Goal: Task Accomplishment & Management: Manage account settings

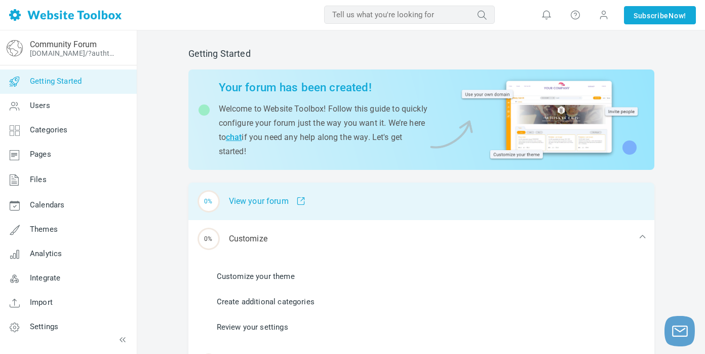
scroll to position [3, 0]
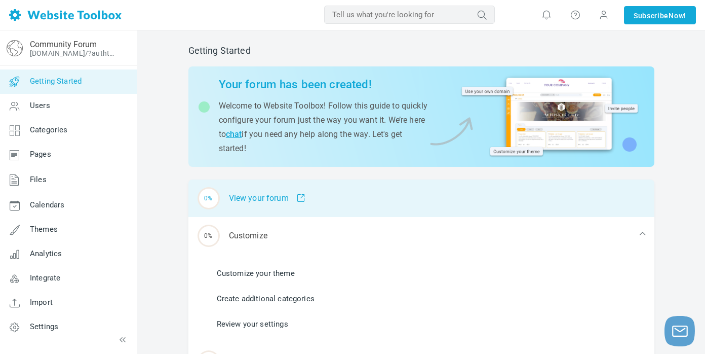
click at [415, 193] on div "0% View your forum" at bounding box center [421, 197] width 466 height 37
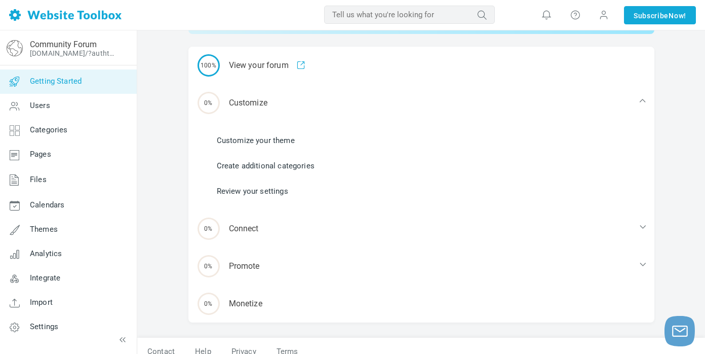
scroll to position [137, 0]
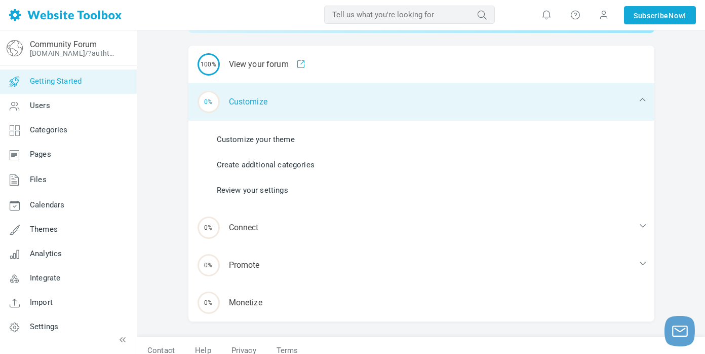
click at [243, 111] on div "0% Customize" at bounding box center [421, 101] width 466 height 37
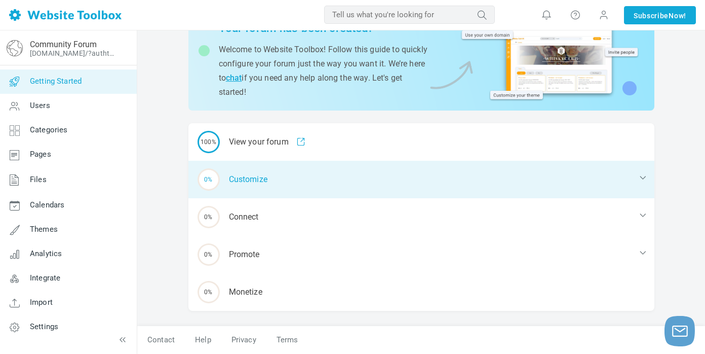
click at [251, 173] on div "0% Customize" at bounding box center [421, 179] width 466 height 37
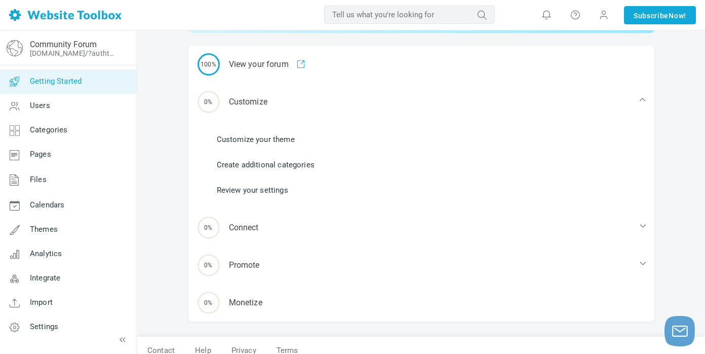
click at [255, 137] on link "Customize your theme" at bounding box center [256, 139] width 78 height 11
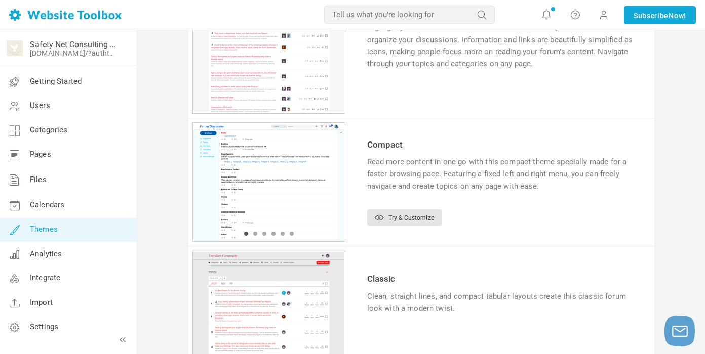
scroll to position [635, 0]
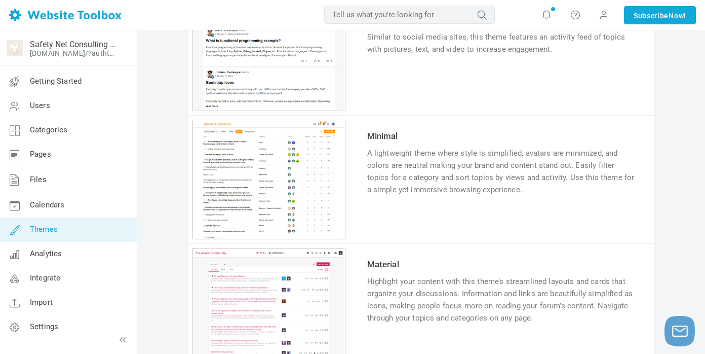
click at [381, 12] on input "text" at bounding box center [409, 15] width 171 height 18
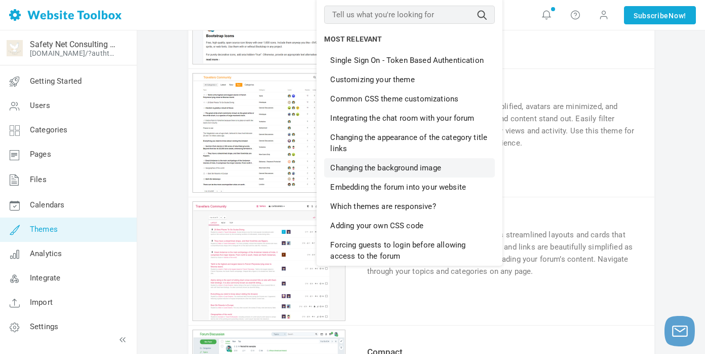
scroll to position [681, 0]
click at [407, 190] on link "Embedding the forum into your website" at bounding box center [409, 186] width 171 height 19
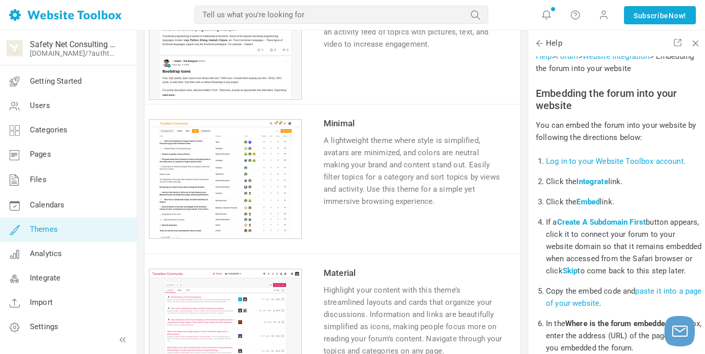
scroll to position [43, 0]
click at [586, 183] on link "Integrate" at bounding box center [591, 180] width 31 height 9
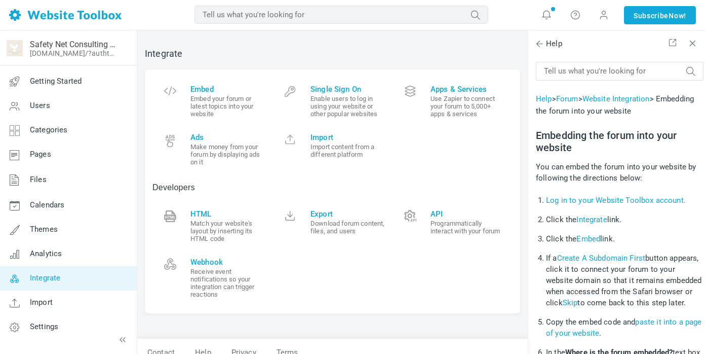
scroll to position [43, 0]
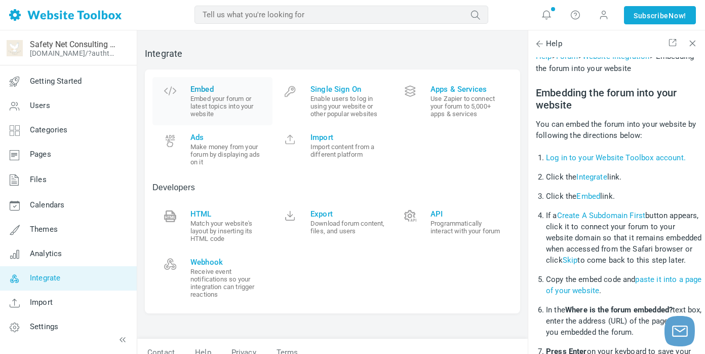
click at [211, 89] on span "Embed" at bounding box center [227, 89] width 74 height 9
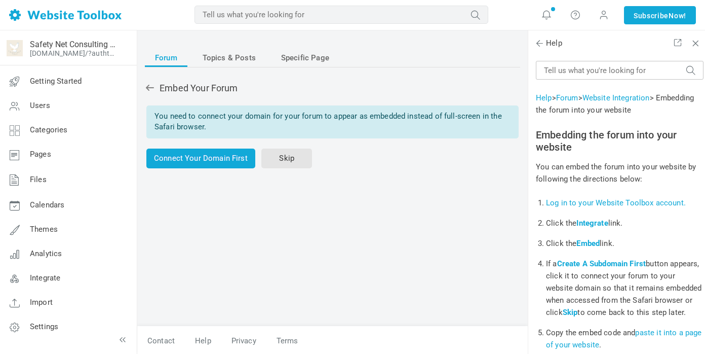
scroll to position [43, 0]
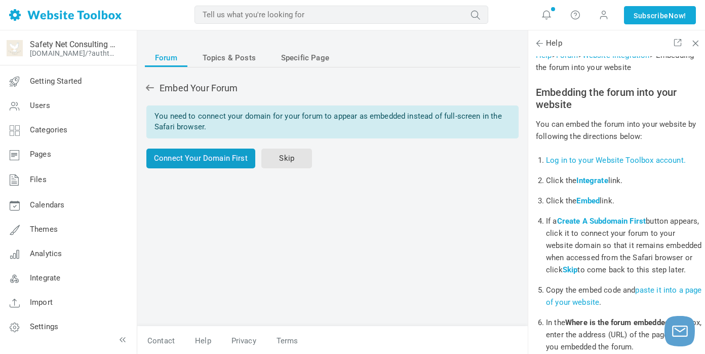
click at [194, 160] on link "Connect Your Domain First" at bounding box center [200, 158] width 109 height 20
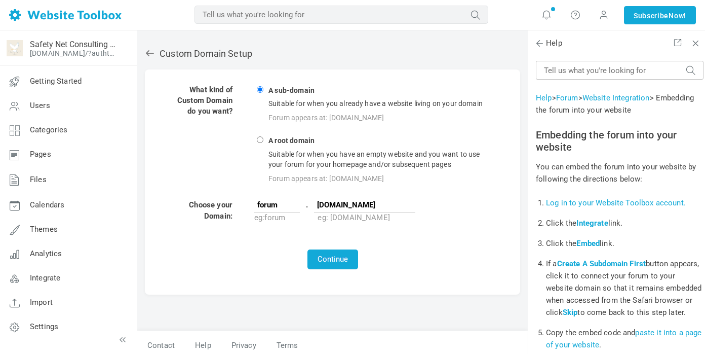
scroll to position [43, 0]
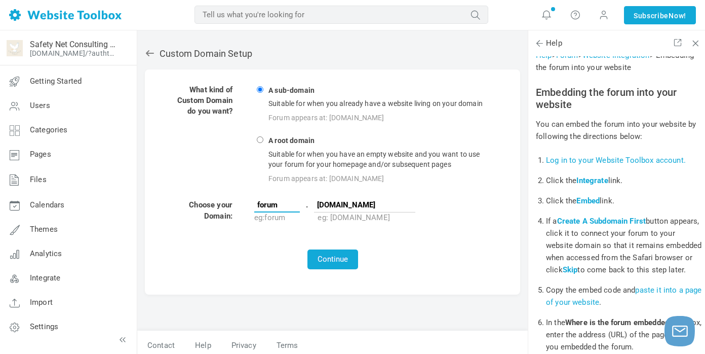
click at [282, 207] on input "forum" at bounding box center [277, 204] width 46 height 15
click at [287, 232] on td at bounding box center [333, 236] width 326 height 23
click at [333, 259] on button "Continue" at bounding box center [332, 259] width 51 height 20
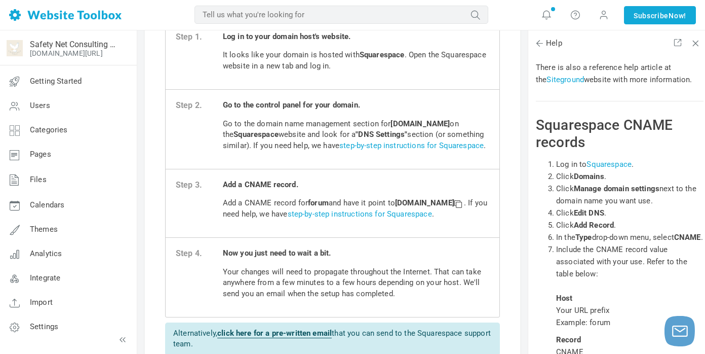
scroll to position [103, 0]
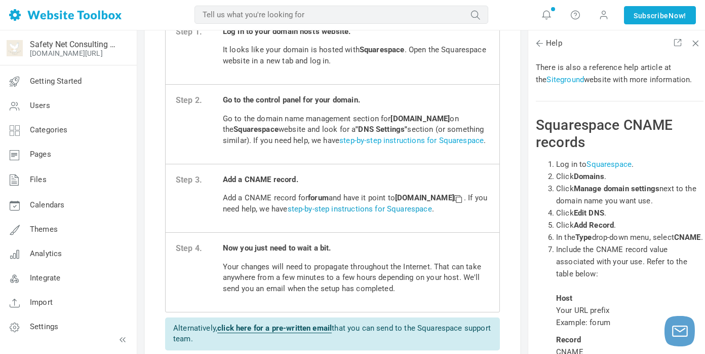
click at [432, 213] on link "step-by-step instructions for Squarespace" at bounding box center [360, 208] width 144 height 9
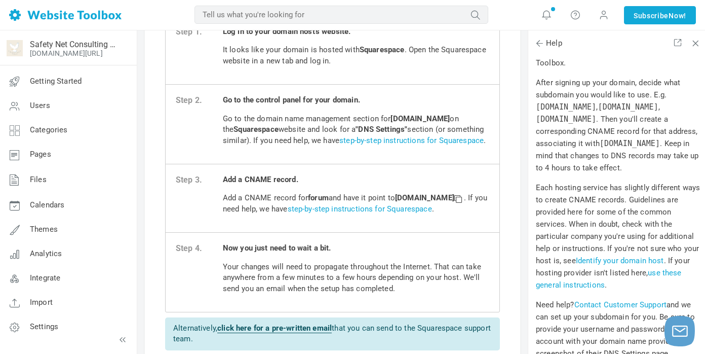
scroll to position [289, 0]
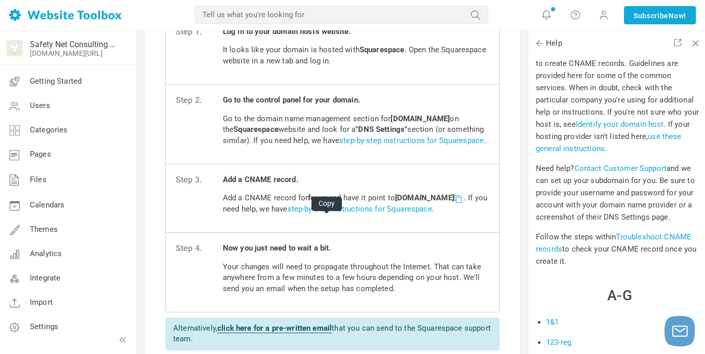
click at [454, 202] on span at bounding box center [457, 197] width 7 height 7
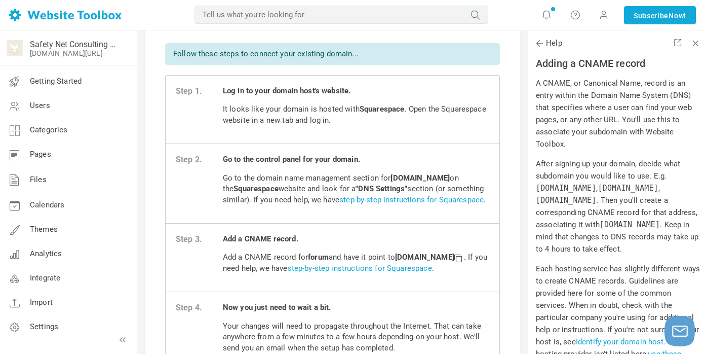
scroll to position [46, 0]
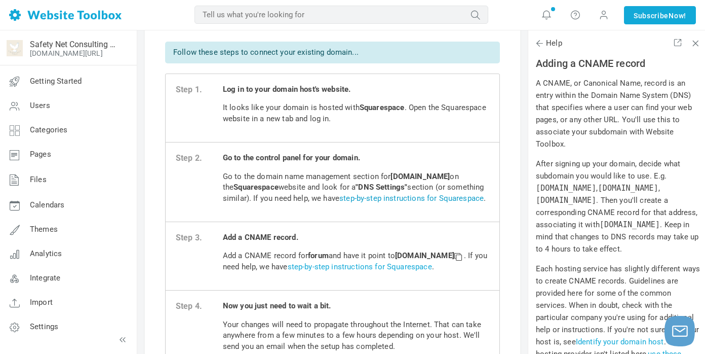
click at [410, 199] on link "step-by-step instructions for Squarespace" at bounding box center [411, 197] width 144 height 9
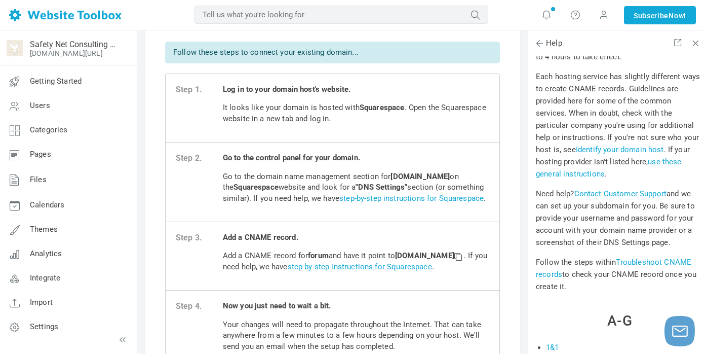
scroll to position [263, 0]
click at [595, 150] on link "Identify your domain host" at bounding box center [620, 149] width 88 height 9
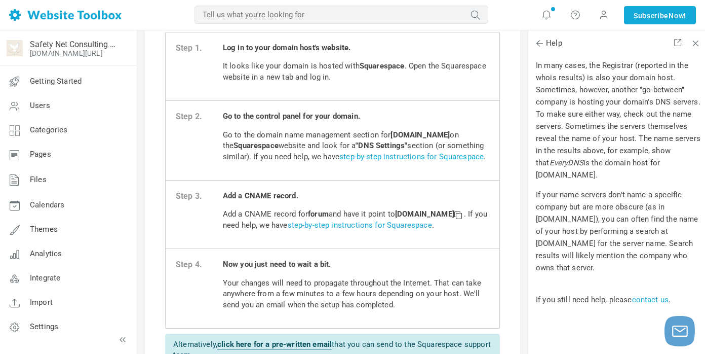
scroll to position [90, 0]
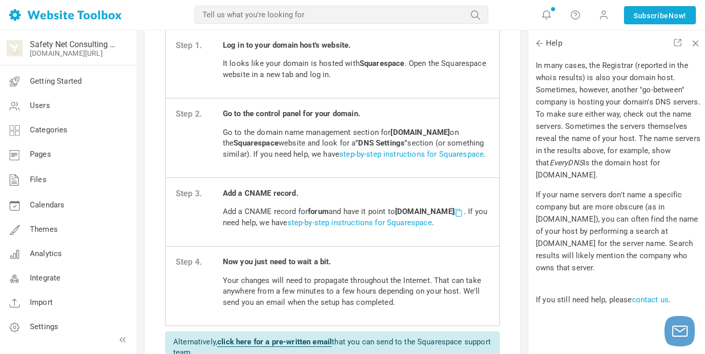
click at [454, 215] on span at bounding box center [457, 211] width 7 height 7
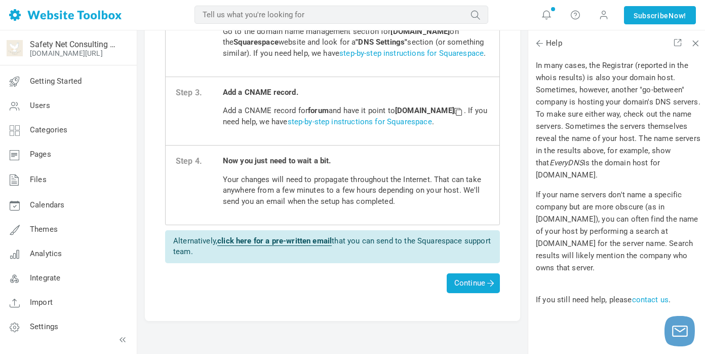
scroll to position [214, 0]
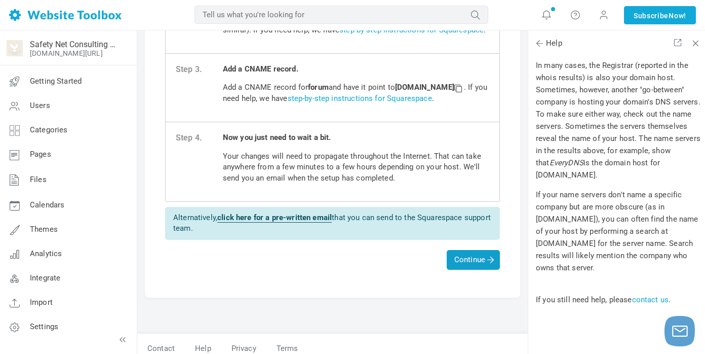
click at [460, 264] on span "Continue" at bounding box center [473, 259] width 38 height 9
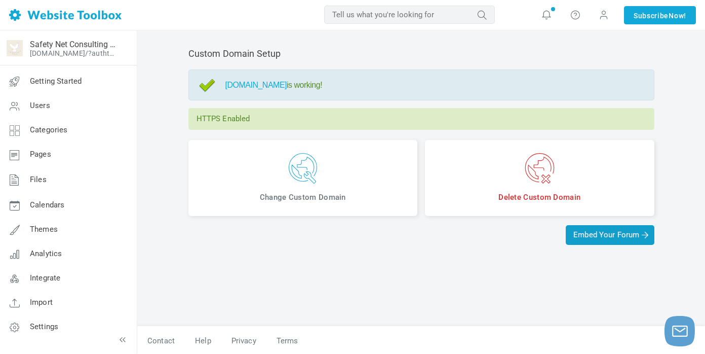
click at [583, 234] on span "Embed Your Forum" at bounding box center [609, 234] width 73 height 9
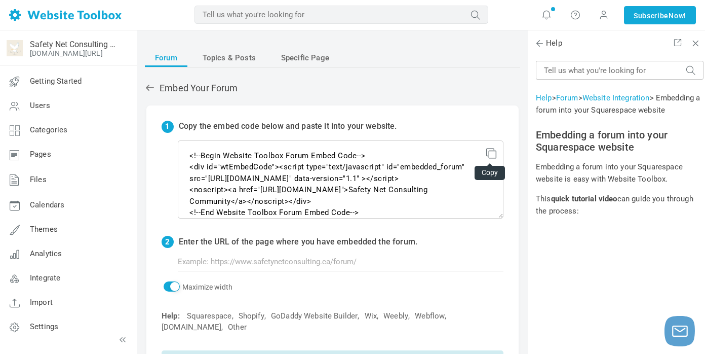
click at [491, 149] on icon at bounding box center [489, 151] width 7 height 7
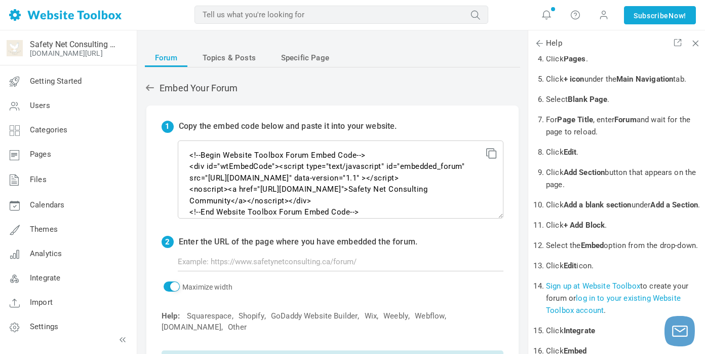
scroll to position [8, 0]
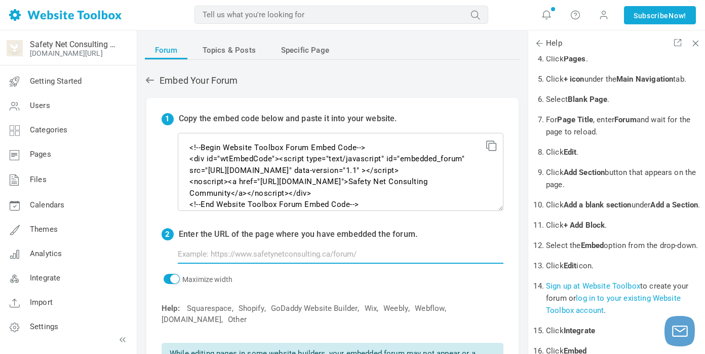
click at [355, 253] on input "text" at bounding box center [341, 253] width 326 height 19
click at [377, 254] on input "text" at bounding box center [341, 253] width 326 height 19
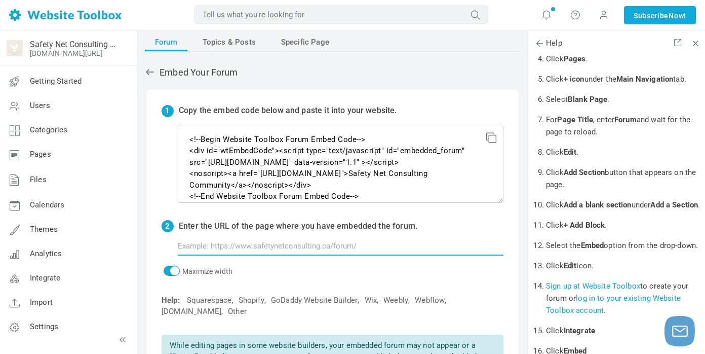
scroll to position [18, 0]
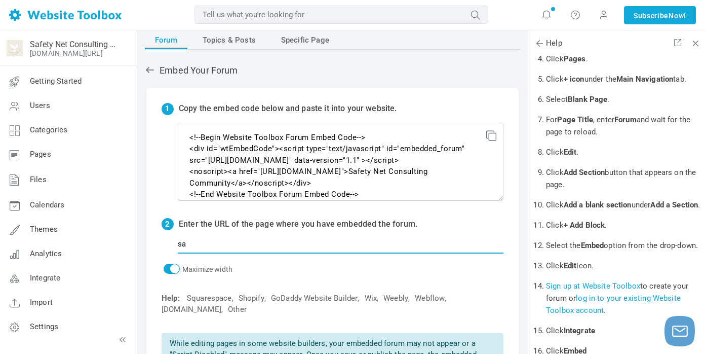
type input "s"
type input "g"
type input "h"
click at [301, 290] on div "1 Copy the embed code below and paste it into your website. <!--Begin Website T…" at bounding box center [332, 239] width 372 height 303
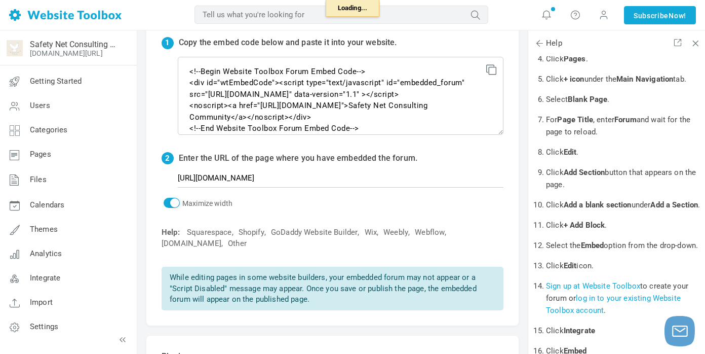
scroll to position [31, 0]
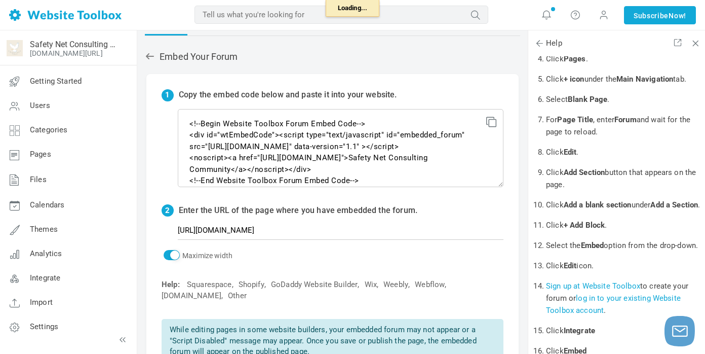
type input "https://safetynetconsulting.ca/forum"
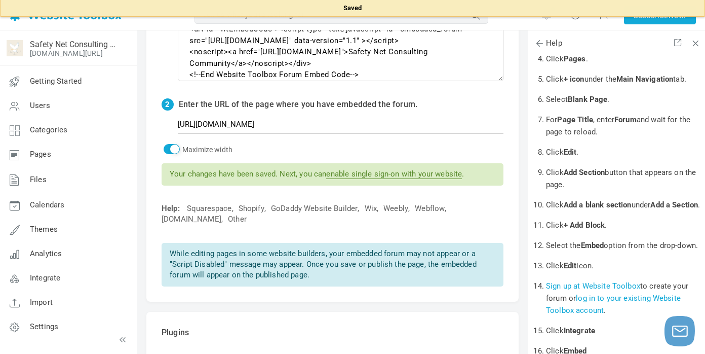
scroll to position [139, 0]
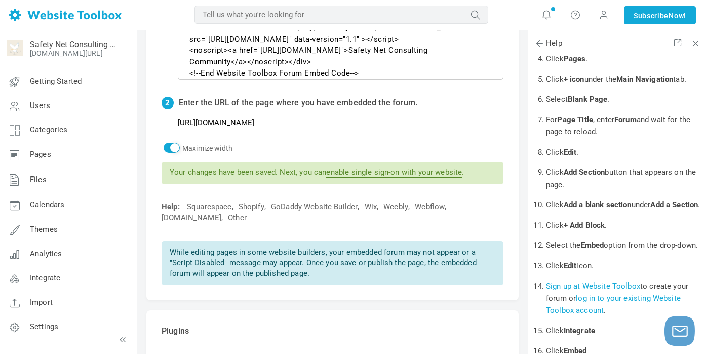
click at [381, 174] on link "enable single sign-on with your website" at bounding box center [394, 173] width 136 height 10
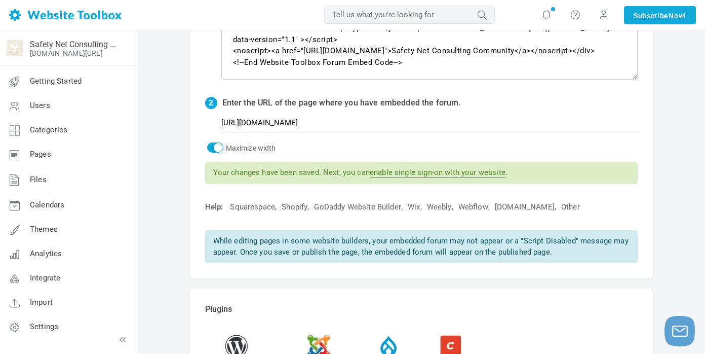
scroll to position [11, 0]
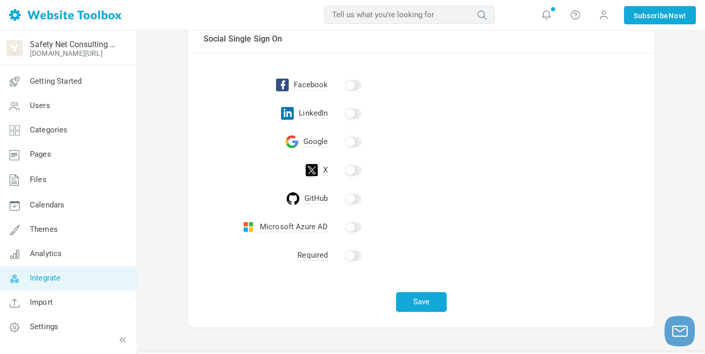
scroll to position [242, 0]
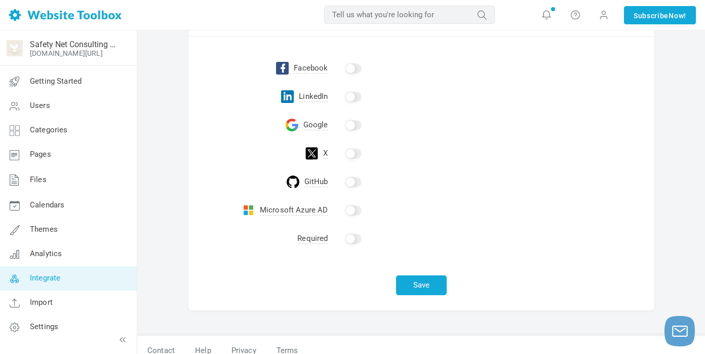
click at [355, 244] on td at bounding box center [491, 238] width 326 height 28
click at [355, 242] on input "checkbox" at bounding box center [353, 238] width 16 height 10
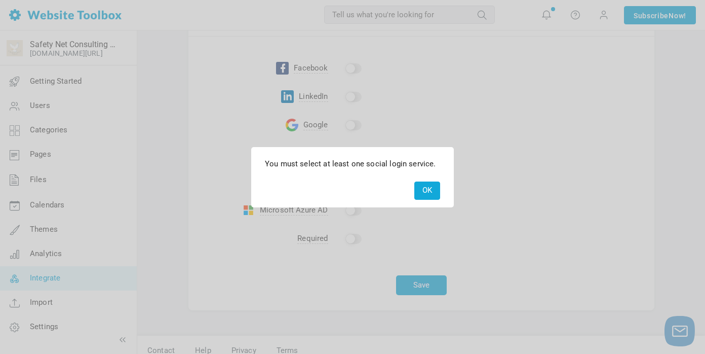
click at [420, 187] on button "OK" at bounding box center [427, 190] width 26 height 18
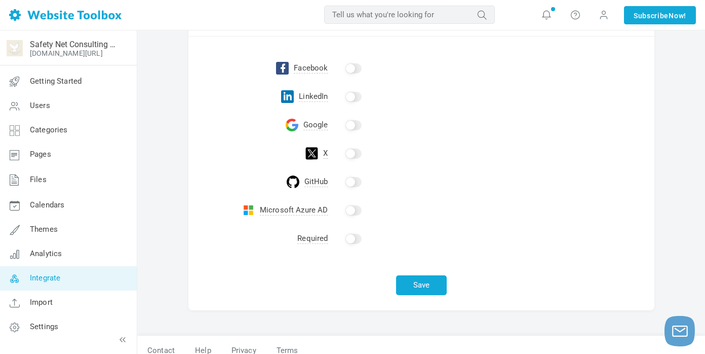
click at [351, 236] on input "checkbox" at bounding box center [353, 238] width 16 height 10
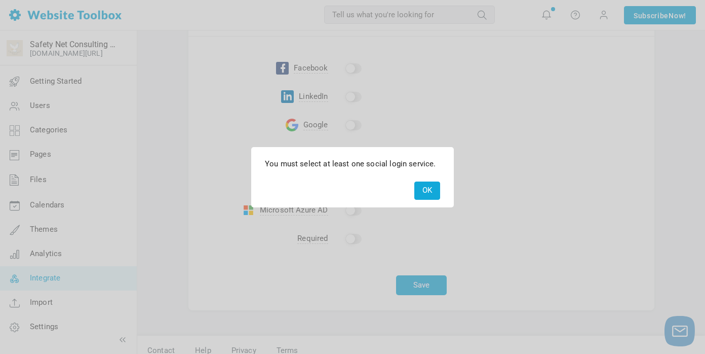
click at [422, 189] on button "OK" at bounding box center [427, 190] width 26 height 18
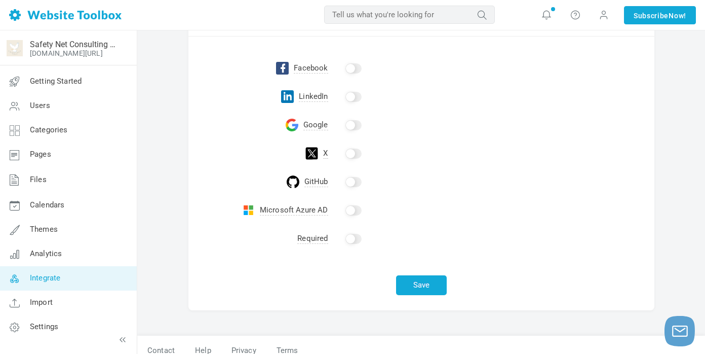
click at [350, 123] on input "checkbox" at bounding box center [353, 125] width 16 height 10
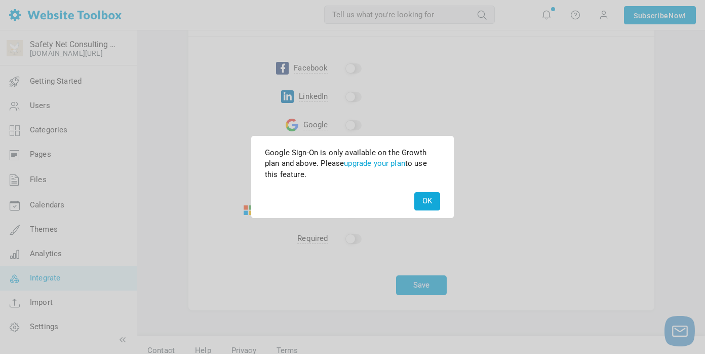
click at [427, 207] on button "OK" at bounding box center [427, 201] width 26 height 18
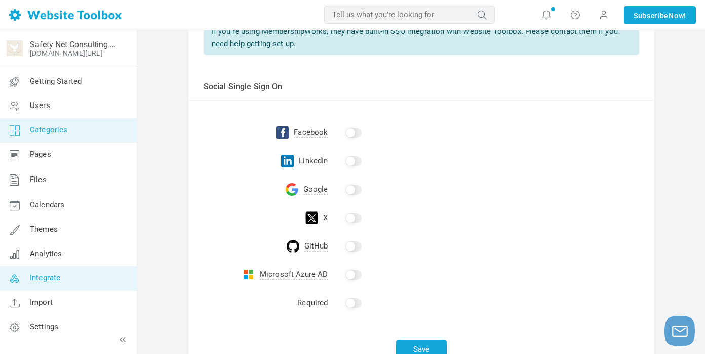
scroll to position [163, 0]
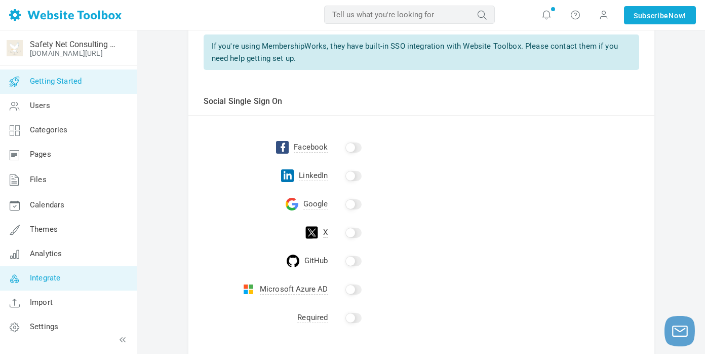
click at [64, 88] on link "Getting Started" at bounding box center [67, 81] width 137 height 24
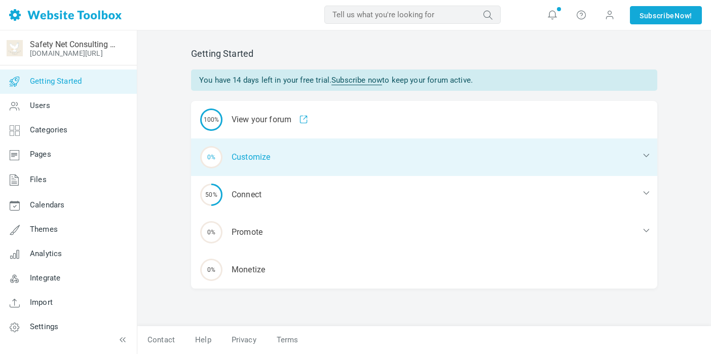
click at [244, 154] on div "0% Customize" at bounding box center [424, 156] width 466 height 37
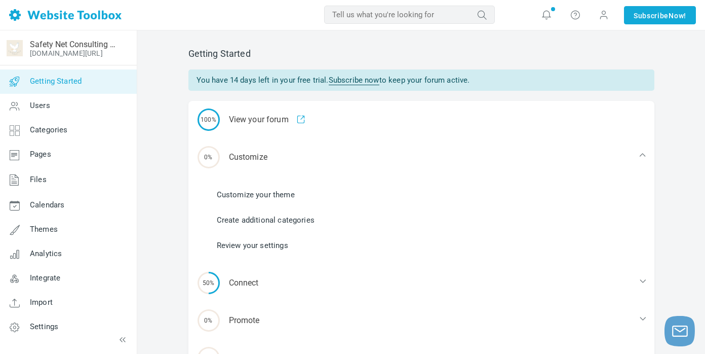
click at [260, 196] on link "Customize your theme" at bounding box center [256, 194] width 78 height 11
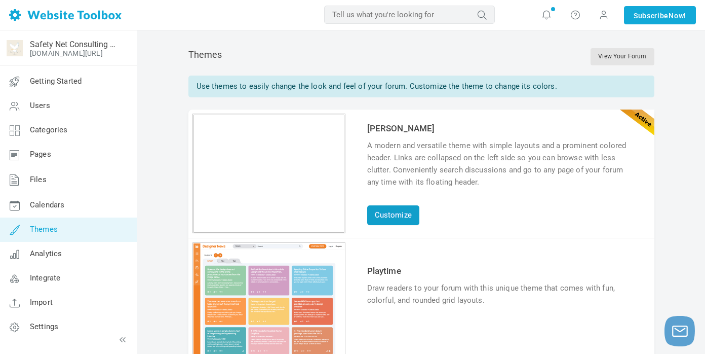
click at [391, 212] on link "Customize" at bounding box center [393, 215] width 52 height 20
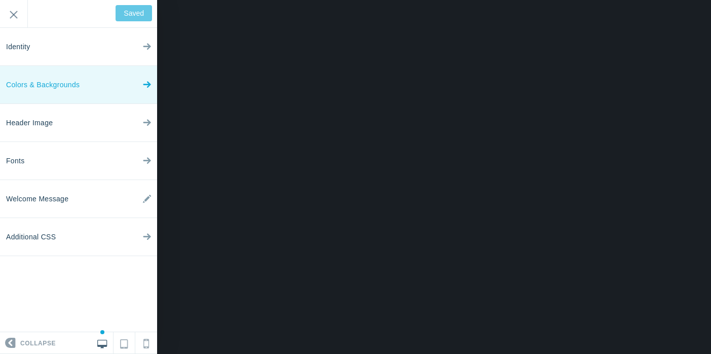
click at [121, 85] on link "Colors & Backgrounds" at bounding box center [78, 85] width 157 height 38
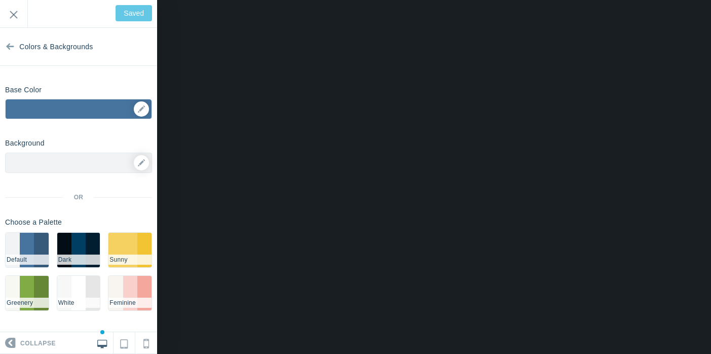
scroll to position [2, 0]
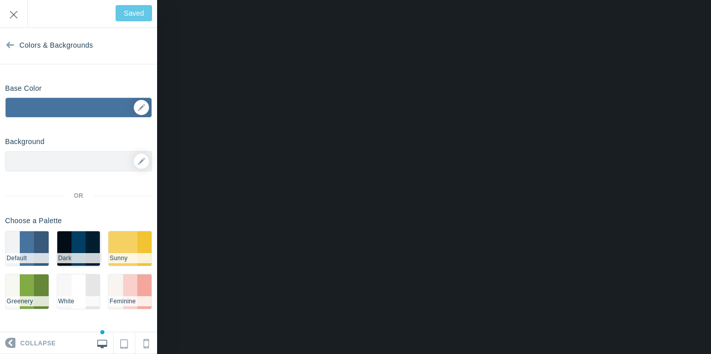
click at [79, 243] on li "#003e63" at bounding box center [78, 248] width 14 height 34
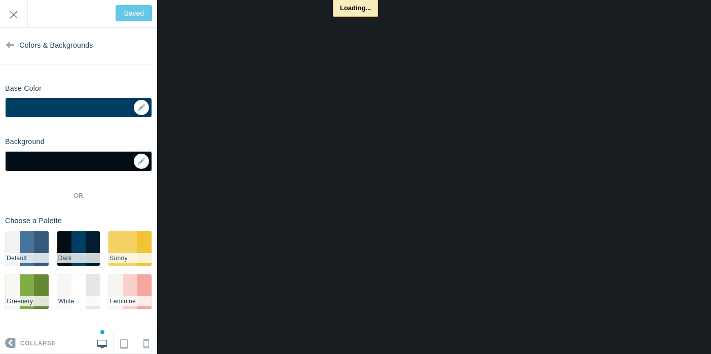
type input "Save"
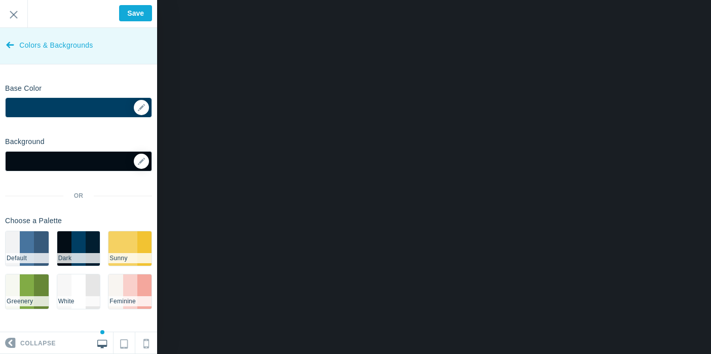
click at [80, 50] on span "Colors & Backgrounds" at bounding box center [55, 45] width 73 height 38
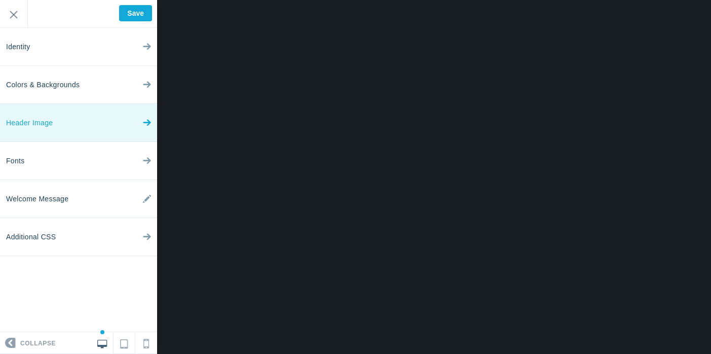
click at [87, 115] on link "Header Image" at bounding box center [78, 123] width 157 height 38
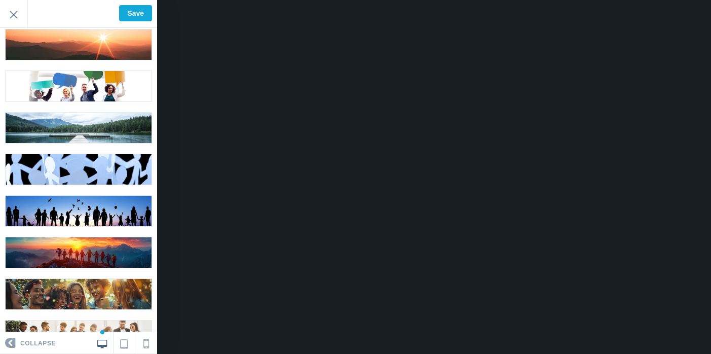
scroll to position [0, 0]
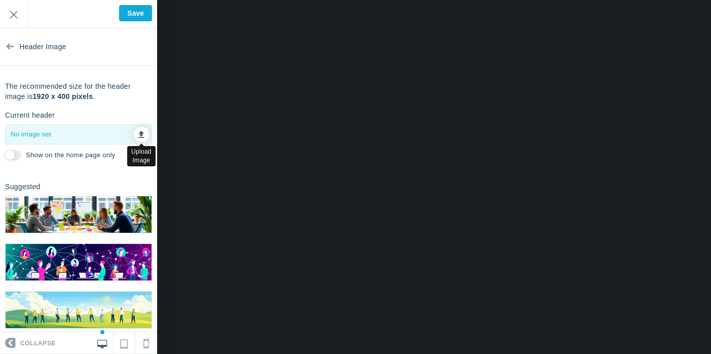
click at [140, 132] on icon at bounding box center [141, 132] width 6 height 7
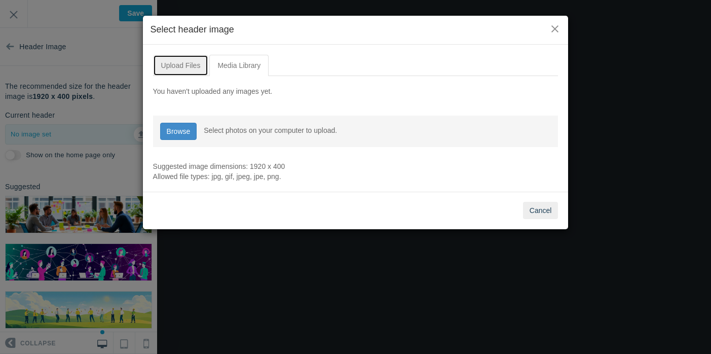
click at [184, 61] on link "Upload Files" at bounding box center [181, 65] width 56 height 21
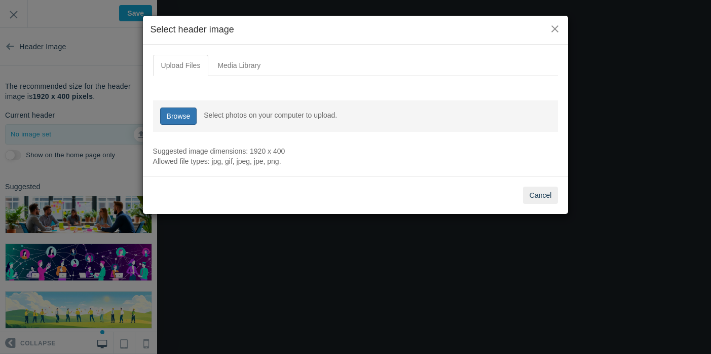
click at [174, 117] on link "Browse" at bounding box center [178, 115] width 37 height 17
type input "C:\fakepath\Strength to Lead.png"
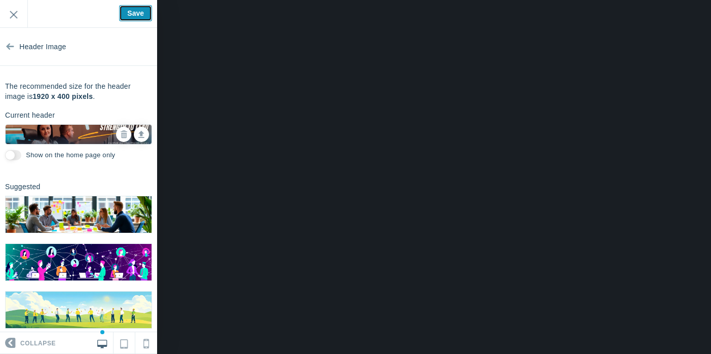
click at [140, 10] on input "Save" at bounding box center [135, 13] width 33 height 16
type input "Saved"
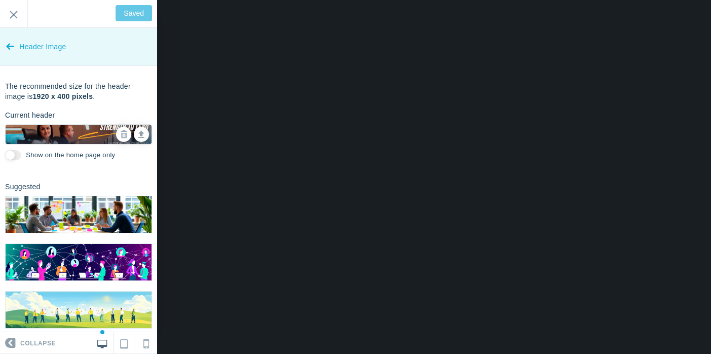
click at [12, 49] on icon at bounding box center [10, 44] width 8 height 38
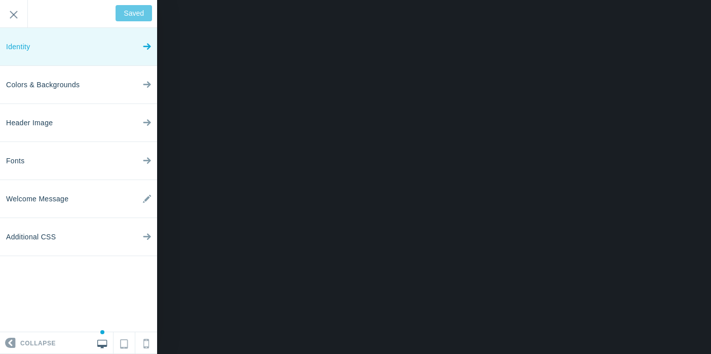
click at [50, 48] on link "Identity" at bounding box center [78, 47] width 157 height 38
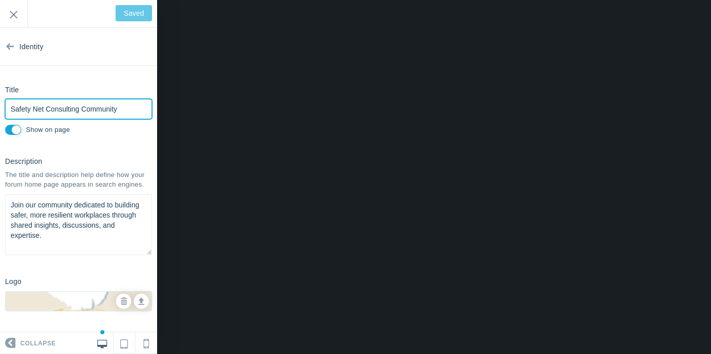
drag, startPoint x: 132, startPoint y: 110, endPoint x: 81, endPoint y: 106, distance: 51.3
click at [81, 106] on input "Safety Net Consulting Community" at bounding box center [78, 109] width 147 height 20
type input "Safety Net Consulting"
type input "Save"
type input "Safety Net Consulting"
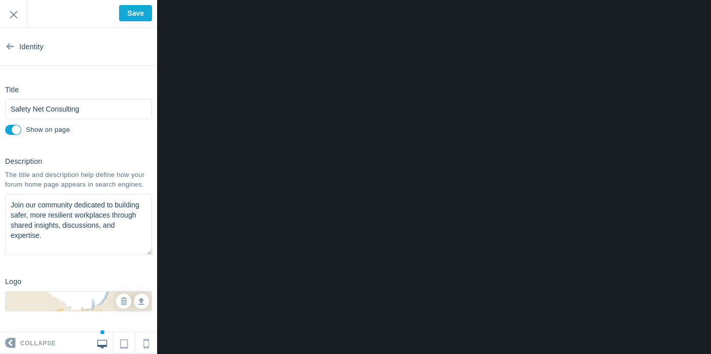
click at [120, 138] on section "Identity Title Safety Net Consulting Please fill out this field. Show on page D…" at bounding box center [78, 180] width 157 height 304
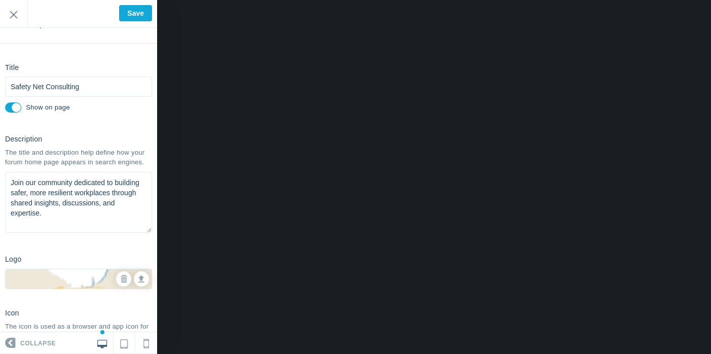
scroll to position [22, 0]
click at [76, 204] on textarea "Join our community dedicated to building safer, more resilient workplaces throu…" at bounding box center [78, 202] width 147 height 61
click at [68, 252] on div "Logo No image set" at bounding box center [78, 269] width 157 height 38
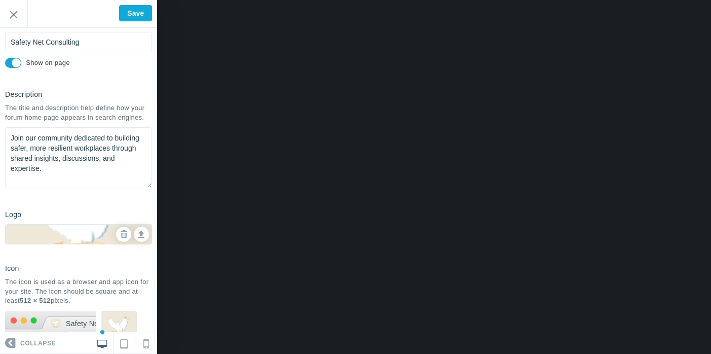
scroll to position [0, 0]
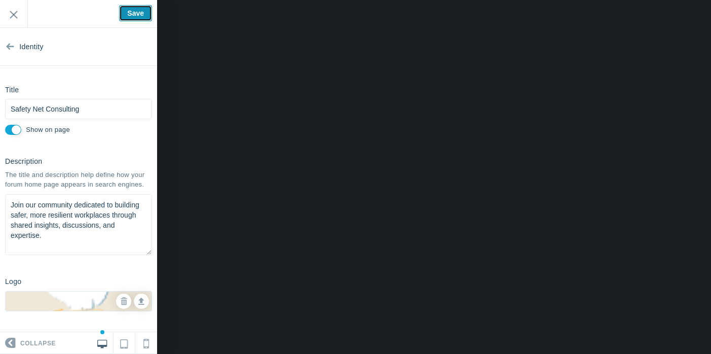
click at [135, 18] on input "Save" at bounding box center [135, 13] width 33 height 16
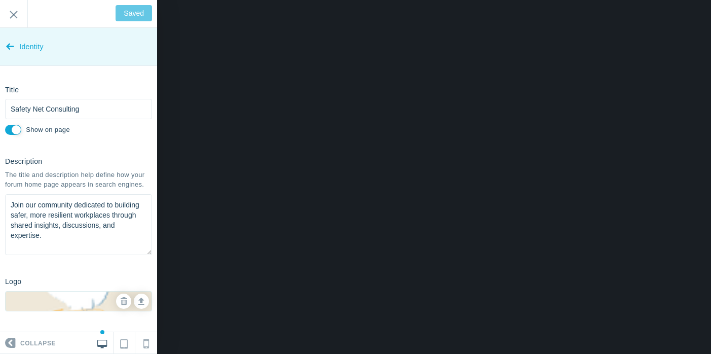
click at [32, 44] on span "Identity" at bounding box center [31, 47] width 24 height 38
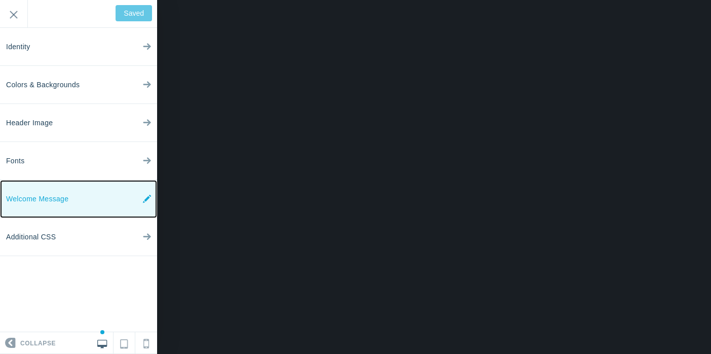
click at [52, 206] on span "Welcome Message" at bounding box center [37, 199] width 62 height 38
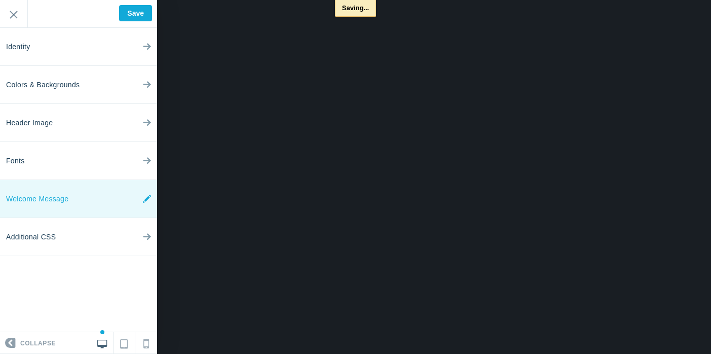
type input "Saved"
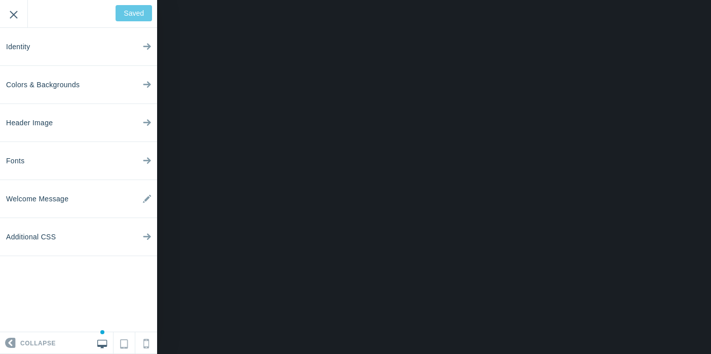
click at [17, 17] on input "Exit" at bounding box center [13, 14] width 27 height 28
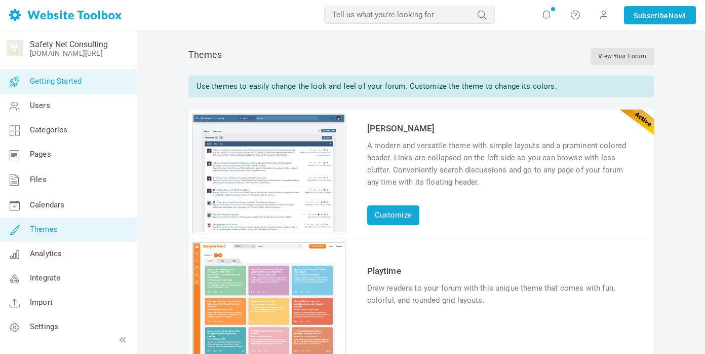
click at [77, 85] on span "Getting Started" at bounding box center [56, 80] width 52 height 9
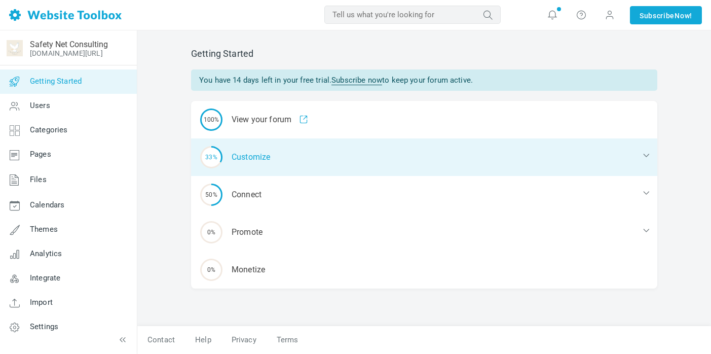
click at [266, 161] on div "33% Customize" at bounding box center [424, 156] width 466 height 37
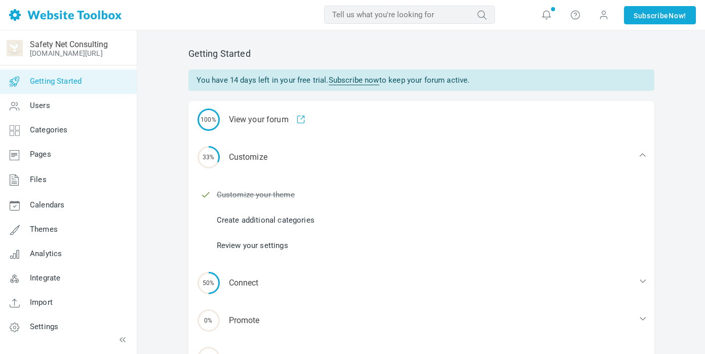
click at [283, 218] on link "Create additional categories" at bounding box center [266, 219] width 98 height 11
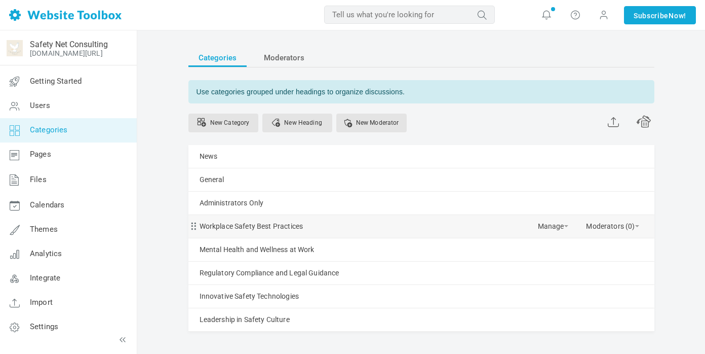
scroll to position [24, 0]
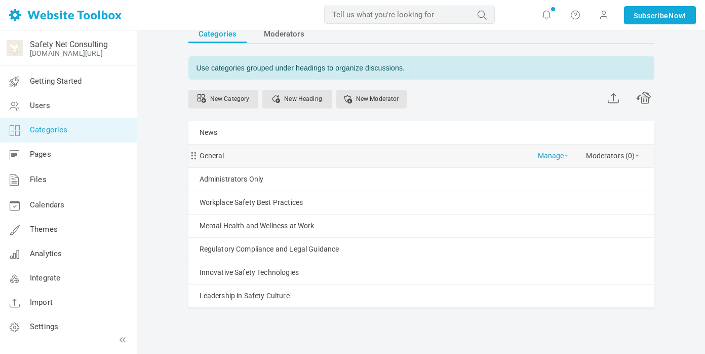
click at [561, 156] on link "Manage" at bounding box center [553, 153] width 30 height 18
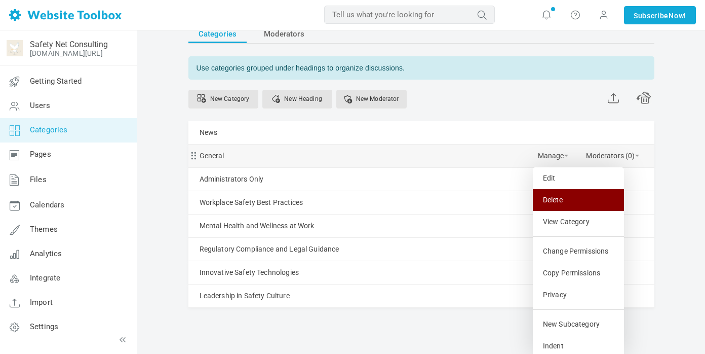
click at [559, 204] on link "Delete" at bounding box center [578, 200] width 91 height 22
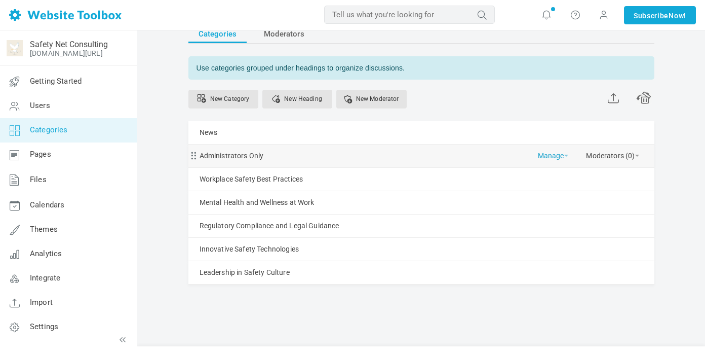
click at [564, 155] on span at bounding box center [566, 155] width 4 height 2
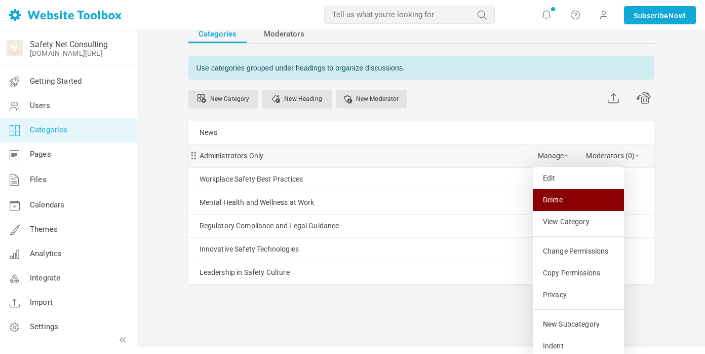
click at [559, 200] on link "Delete" at bounding box center [578, 200] width 91 height 22
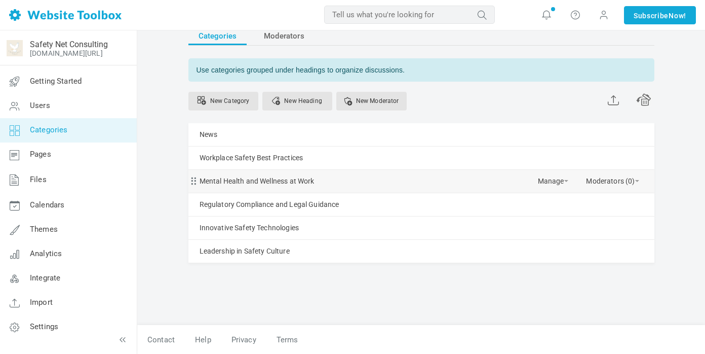
scroll to position [22, 0]
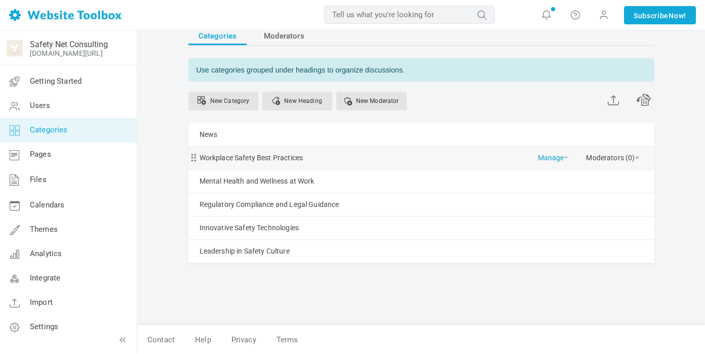
click at [560, 156] on link "Manage" at bounding box center [553, 155] width 30 height 18
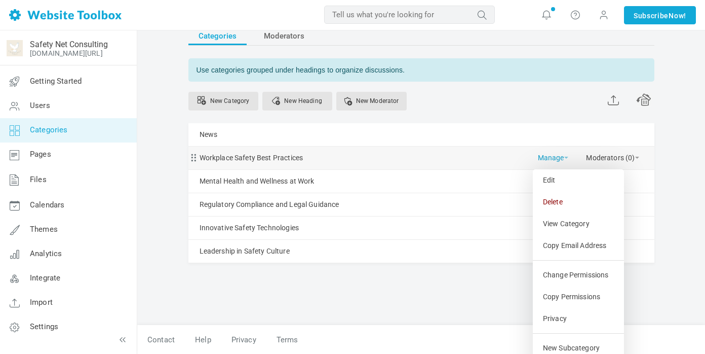
scroll to position [24, 0]
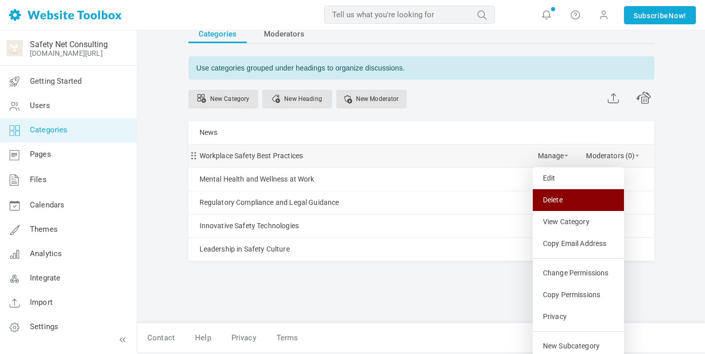
click at [554, 192] on link "Delete" at bounding box center [578, 200] width 91 height 22
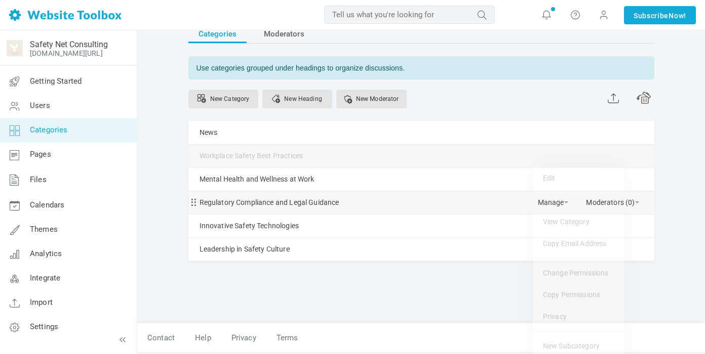
scroll to position [1, 0]
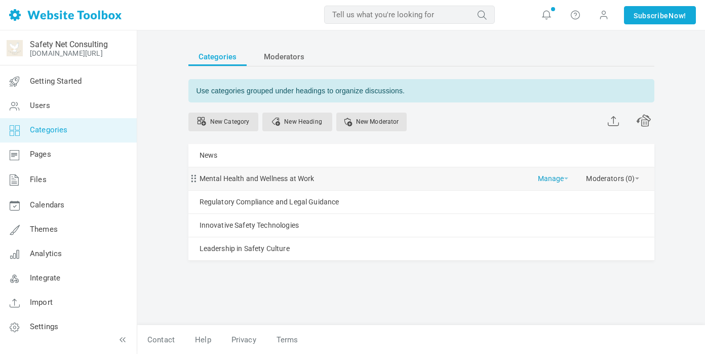
click at [565, 176] on link "Manage" at bounding box center [553, 176] width 30 height 18
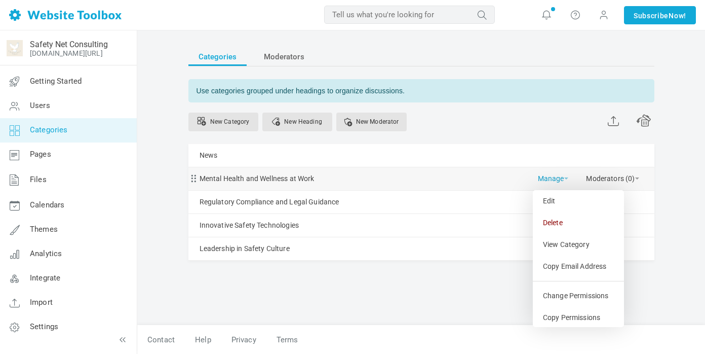
scroll to position [24, 0]
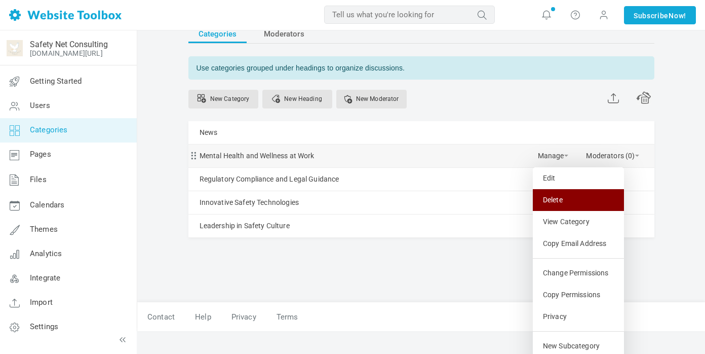
click at [548, 205] on link "Delete" at bounding box center [578, 200] width 91 height 22
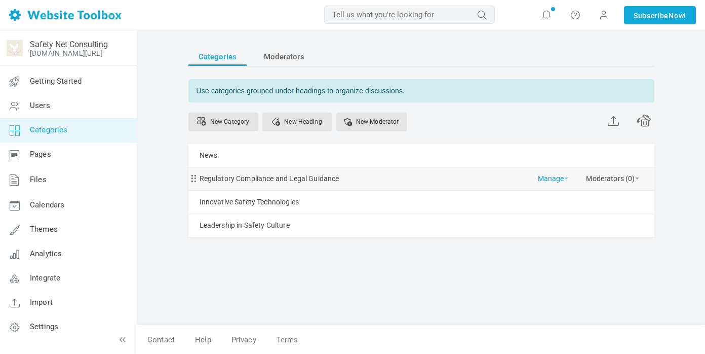
click at [562, 181] on link "Manage" at bounding box center [553, 176] width 30 height 18
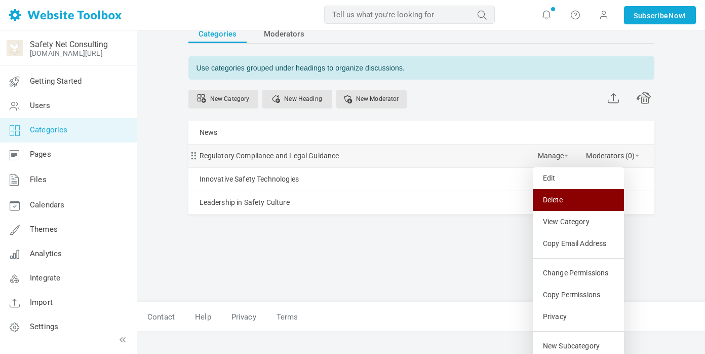
click at [558, 200] on link "Delete" at bounding box center [578, 200] width 91 height 22
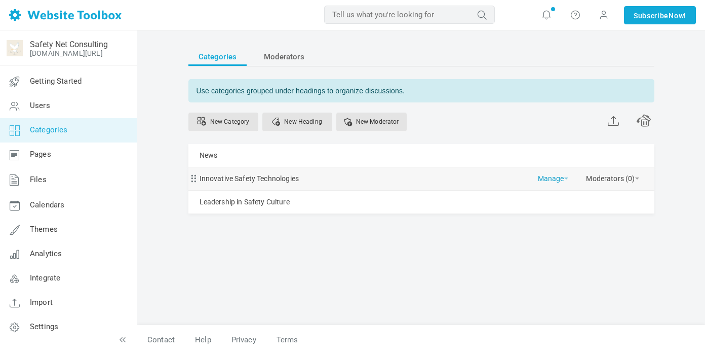
click at [562, 178] on link "Manage" at bounding box center [553, 176] width 30 height 18
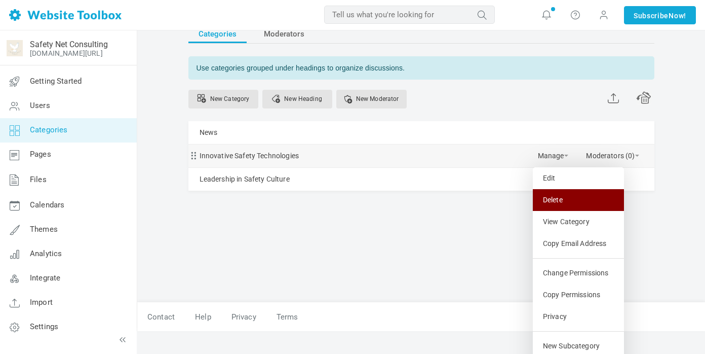
click at [551, 206] on link "Delete" at bounding box center [578, 200] width 91 height 22
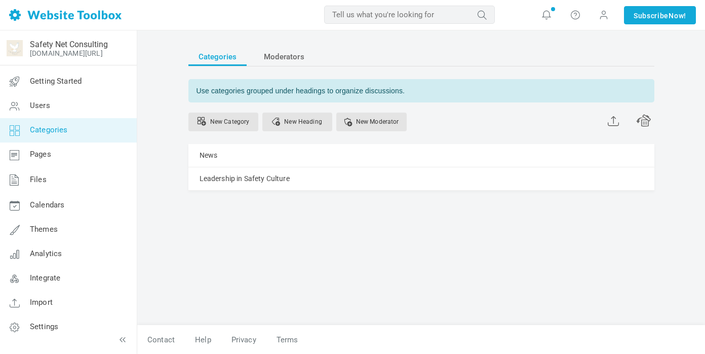
scroll to position [1, 0]
click at [562, 177] on link "Manage" at bounding box center [553, 176] width 30 height 18
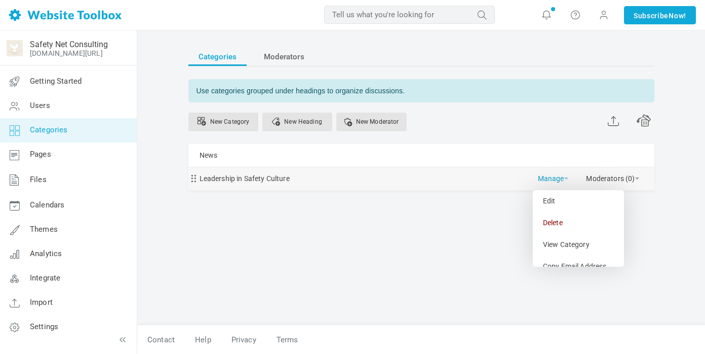
scroll to position [24, 0]
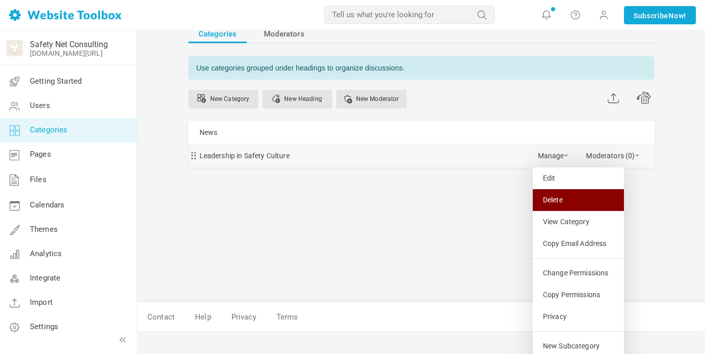
click at [559, 205] on link "Delete" at bounding box center [578, 200] width 91 height 22
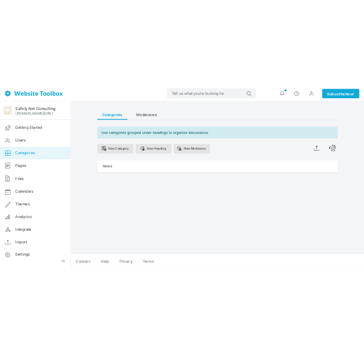
scroll to position [1, 0]
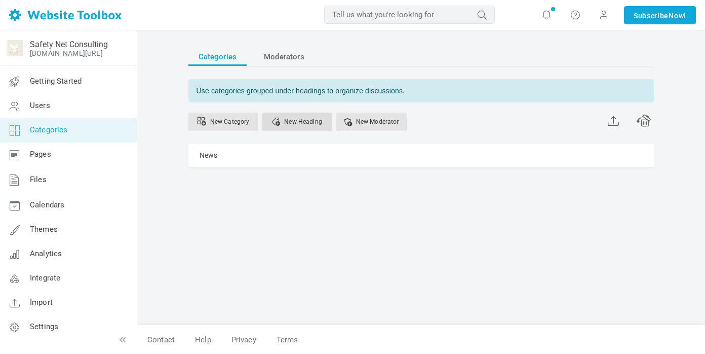
click at [299, 124] on link "New Heading" at bounding box center [297, 121] width 70 height 19
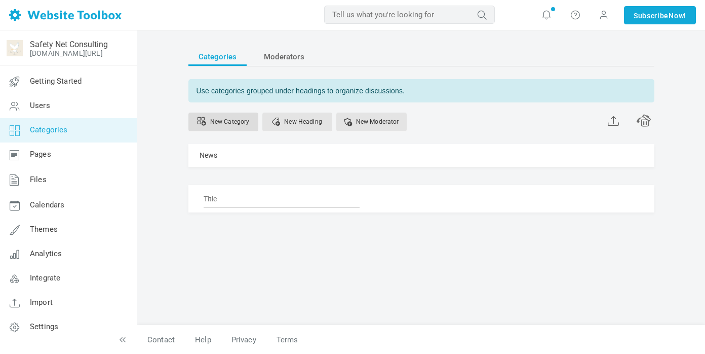
click at [214, 125] on link "New Category" at bounding box center [223, 121] width 70 height 19
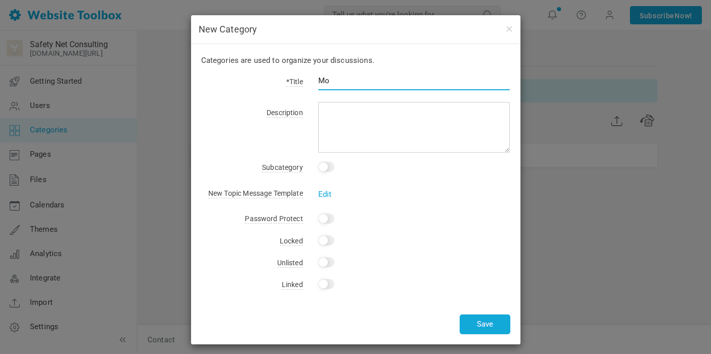
type input "M"
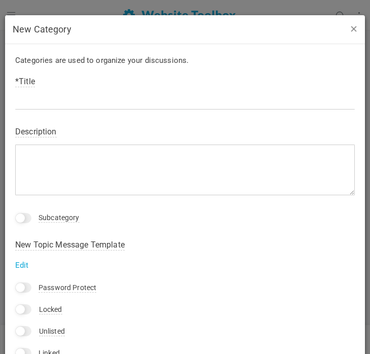
click at [354, 30] on button "button" at bounding box center [353, 28] width 8 height 11
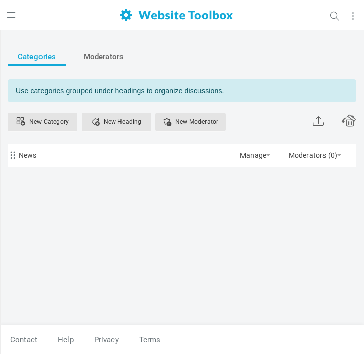
scroll to position [0, 0]
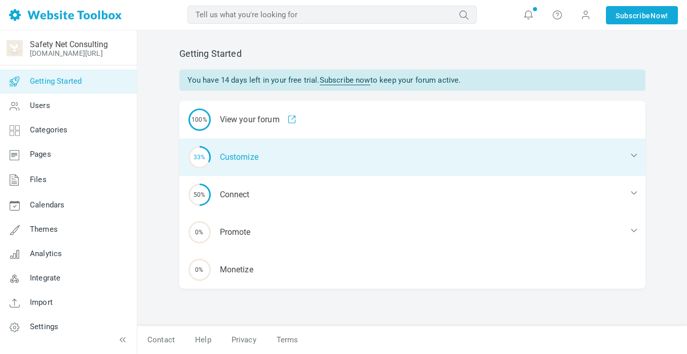
click at [239, 164] on div "33% Customize" at bounding box center [412, 156] width 466 height 37
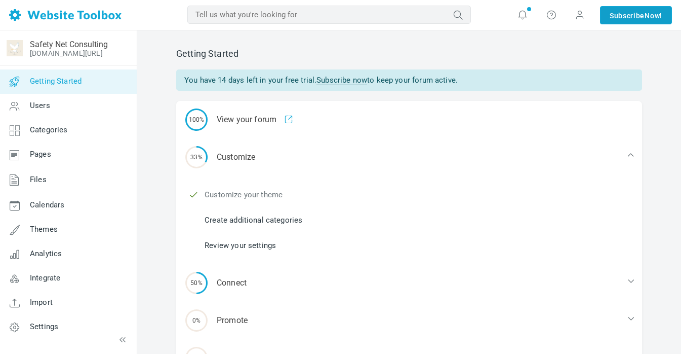
click at [364, 12] on link "Subscribe Now!" at bounding box center [636, 15] width 72 height 18
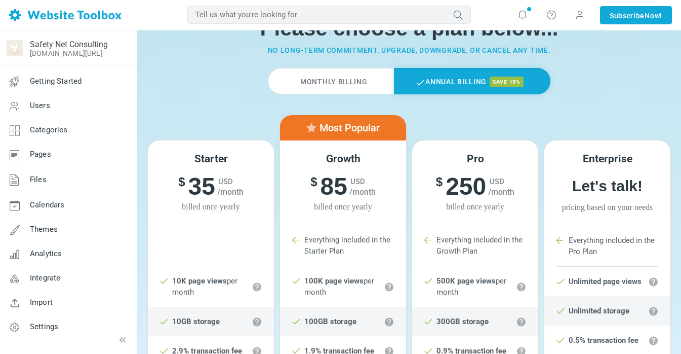
scroll to position [49, 0]
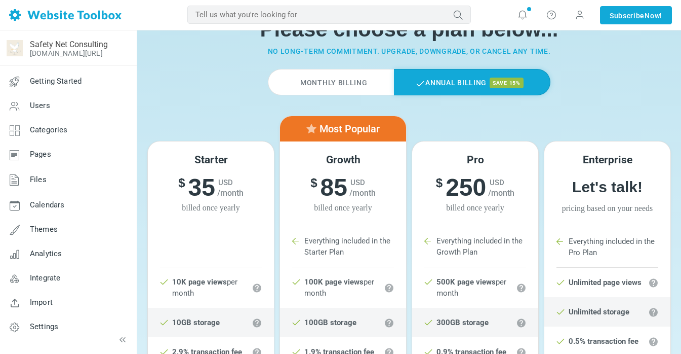
click at [353, 86] on label "Monthly Billing" at bounding box center [331, 82] width 126 height 26
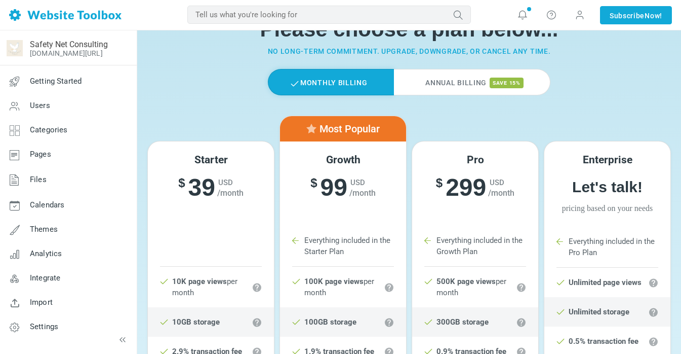
click at [447, 72] on label "Annual Billing save 15%" at bounding box center [472, 82] width 156 height 26
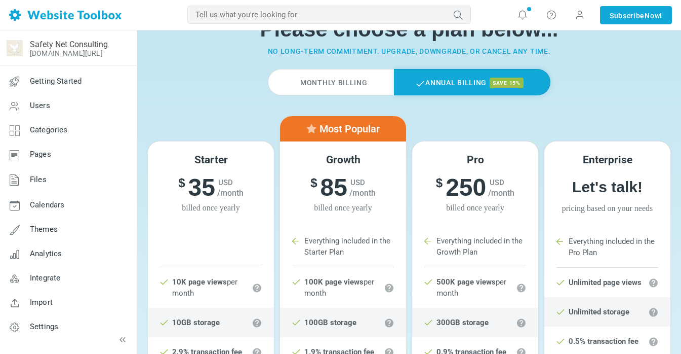
click at [303, 85] on label "Monthly Billing" at bounding box center [331, 82] width 126 height 26
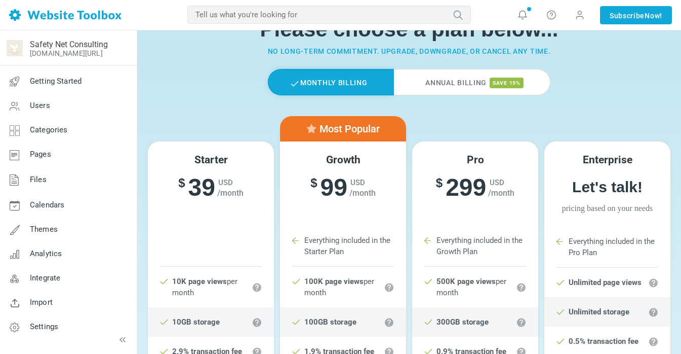
scroll to position [0, 0]
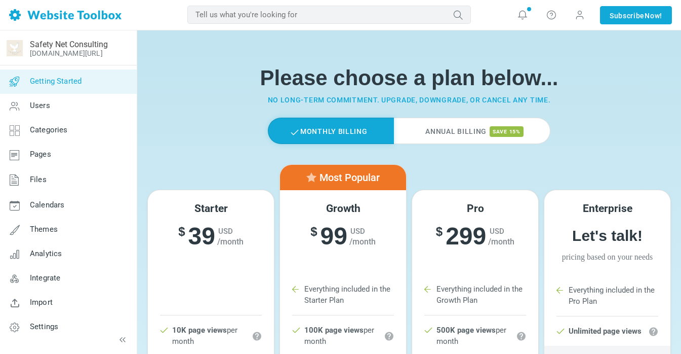
click at [25, 79] on icon at bounding box center [14, 81] width 30 height 24
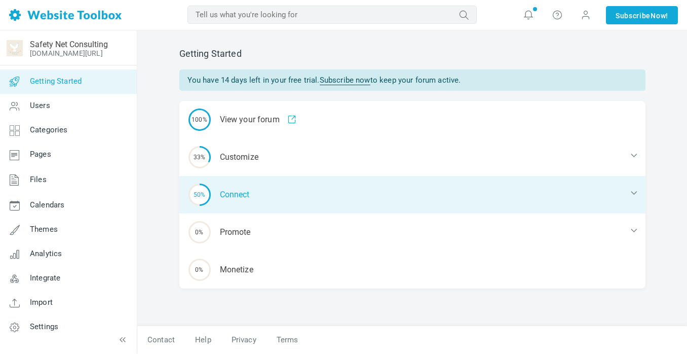
click at [255, 193] on div "50% Connect" at bounding box center [412, 194] width 466 height 37
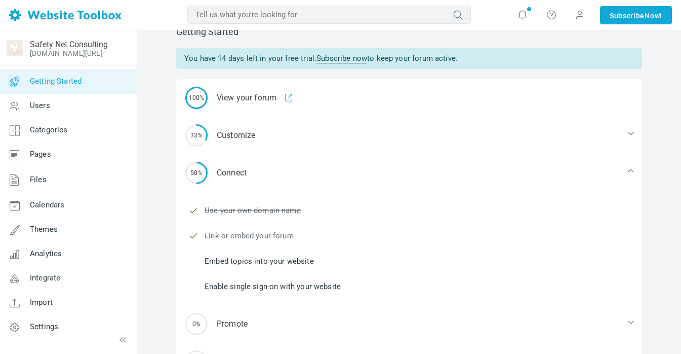
scroll to position [21, 0]
click at [244, 260] on link "Embed topics into your website" at bounding box center [259, 261] width 109 height 11
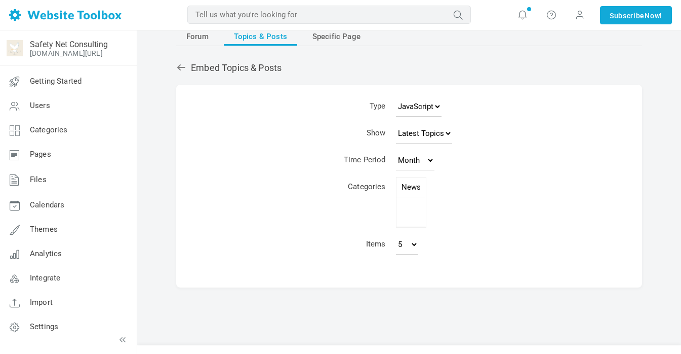
scroll to position [24, 0]
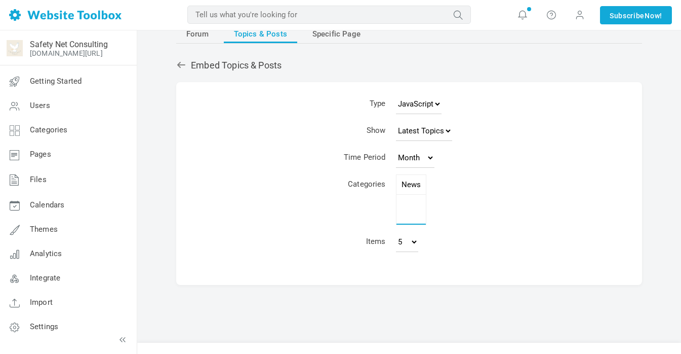
select select "987625"
click at [413, 183] on option "News" at bounding box center [411, 185] width 29 height 20
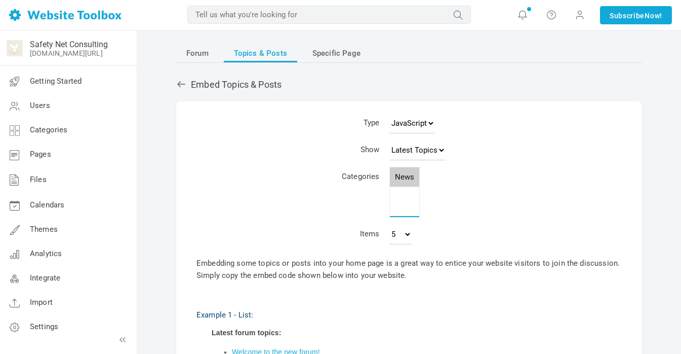
scroll to position [0, 0]
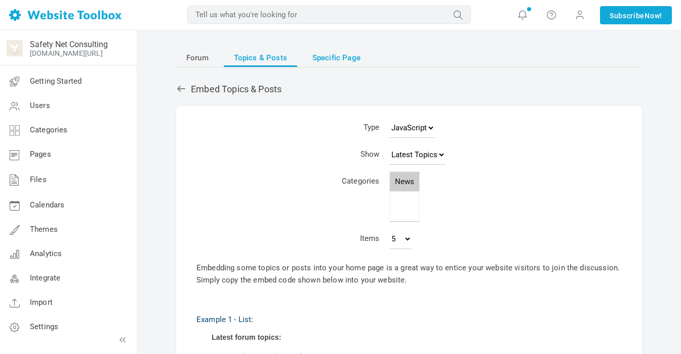
click at [335, 59] on span "Specific Page" at bounding box center [336, 58] width 48 height 18
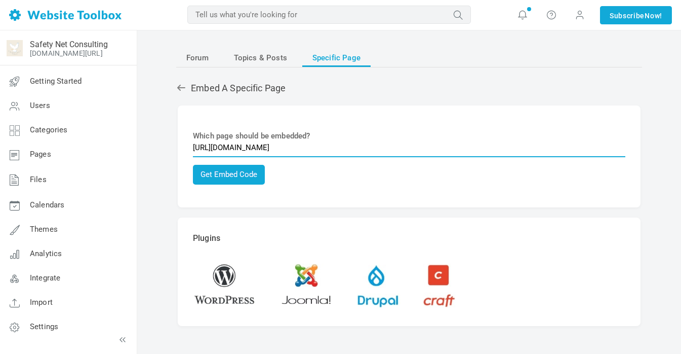
click at [247, 151] on input "[URL][DOMAIN_NAME]" at bounding box center [409, 147] width 433 height 19
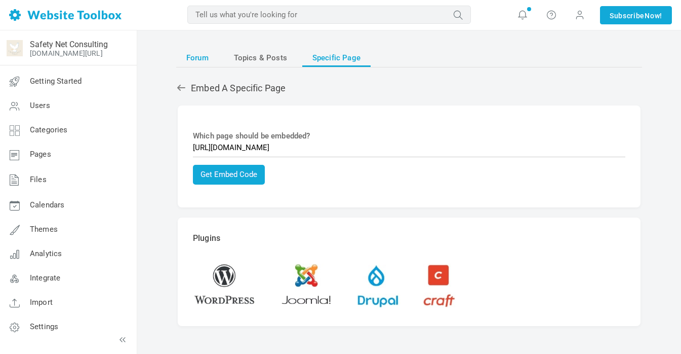
click at [199, 61] on span "Forum" at bounding box center [197, 58] width 22 height 18
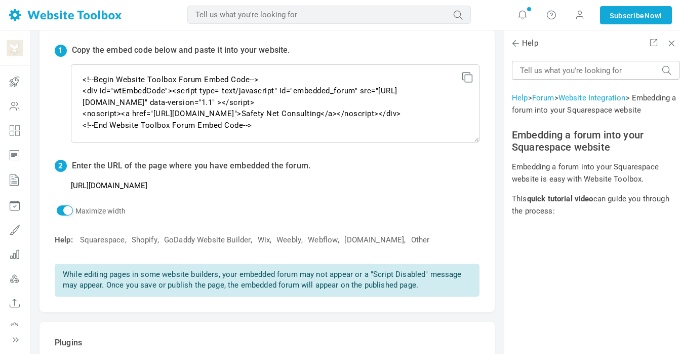
scroll to position [81, 0]
